Goal: Navigation & Orientation: Go to known website

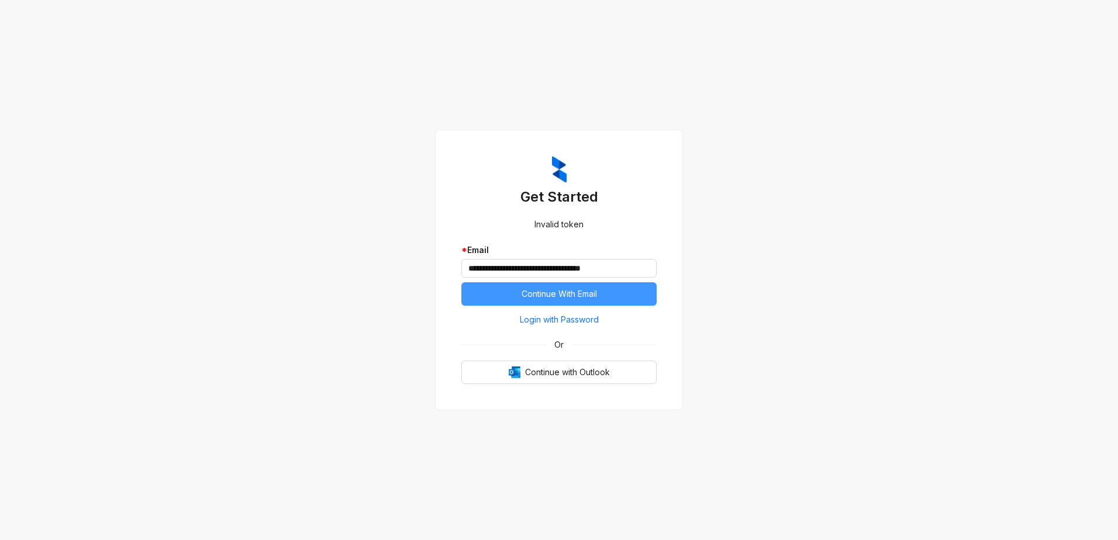
click at [549, 292] on span "Continue With Email" at bounding box center [559, 294] width 75 height 13
click at [561, 369] on span "Continue with Outlook" at bounding box center [567, 372] width 85 height 13
